Goal: Transaction & Acquisition: Purchase product/service

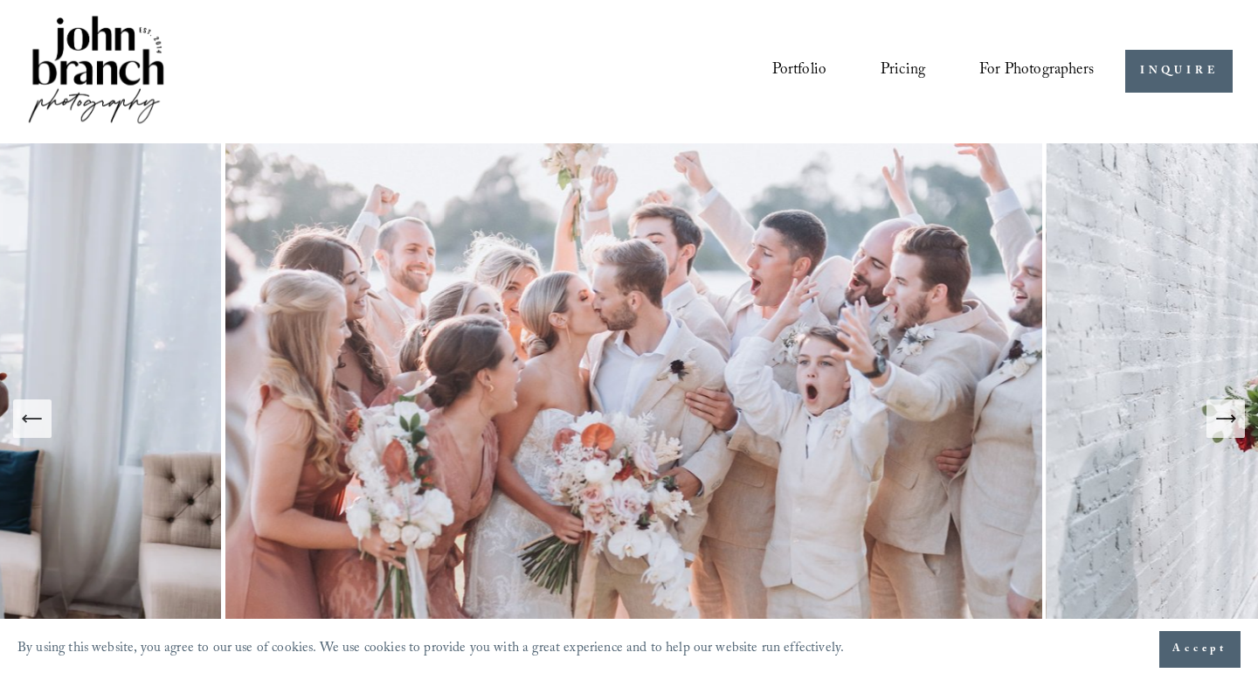
click at [0, 0] on span "Presets" at bounding box center [0, 0] width 0 height 0
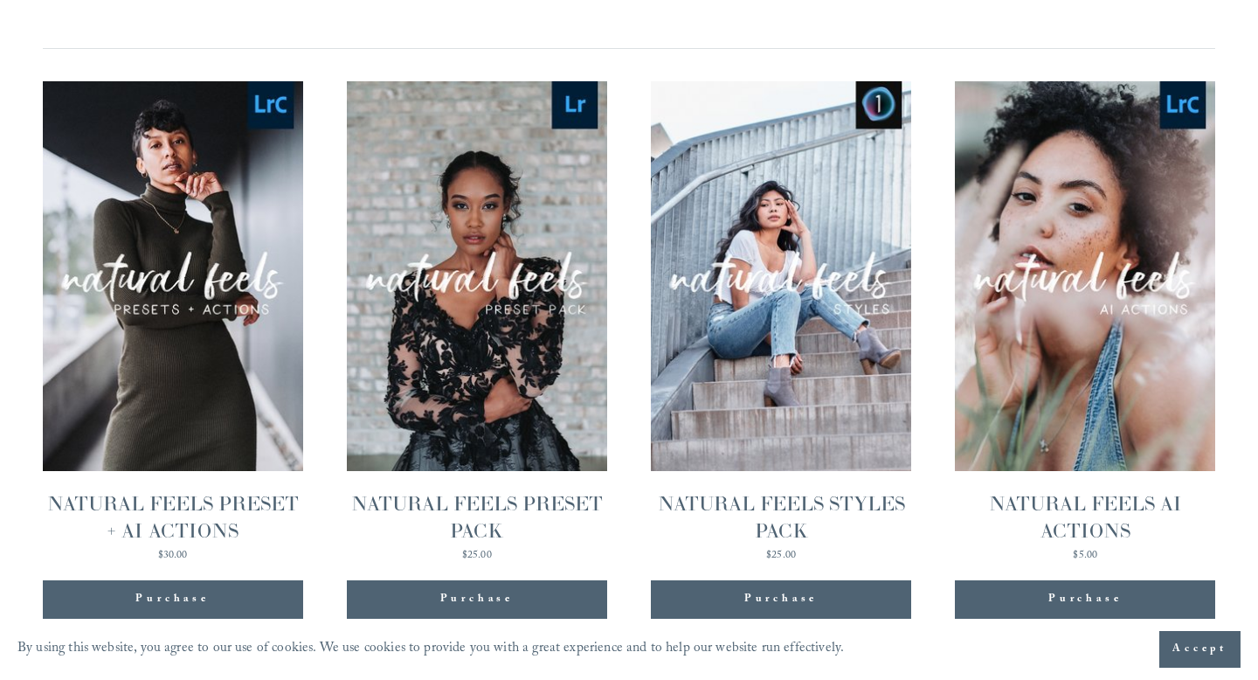
scroll to position [1728, 0]
